Goal: Obtain resource: Download file/media

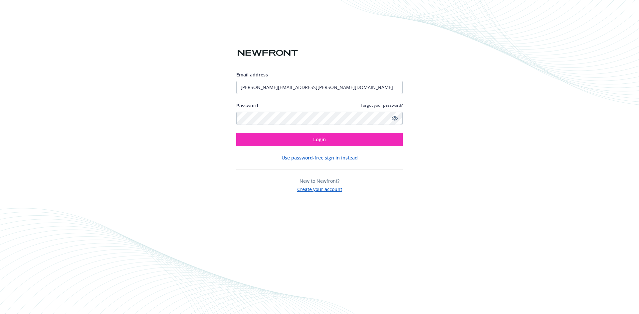
click at [236, 133] on button "Login" at bounding box center [319, 139] width 166 height 13
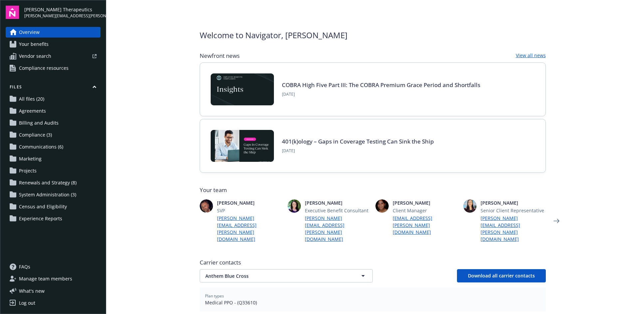
drag, startPoint x: 29, startPoint y: 99, endPoint x: 35, endPoint y: 105, distance: 8.2
click at [29, 99] on span "All files (20)" at bounding box center [31, 99] width 25 height 11
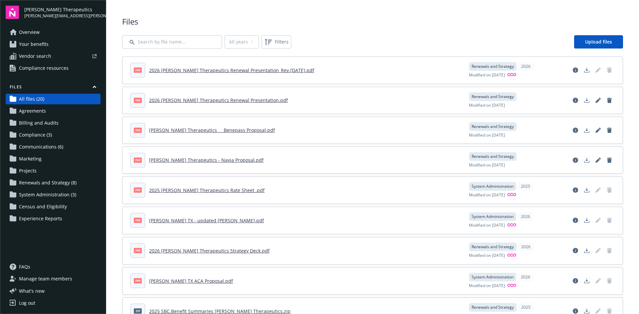
click at [272, 72] on link "2026 Vera Therapeutics Renewal Presentation_Rev.9.9.25.pdf" at bounding box center [231, 70] width 165 height 6
click at [201, 101] on link "2026 Vera Therapeutics Renewal Presentation.pdf" at bounding box center [218, 100] width 139 height 6
